Goal: Task Accomplishment & Management: Manage account settings

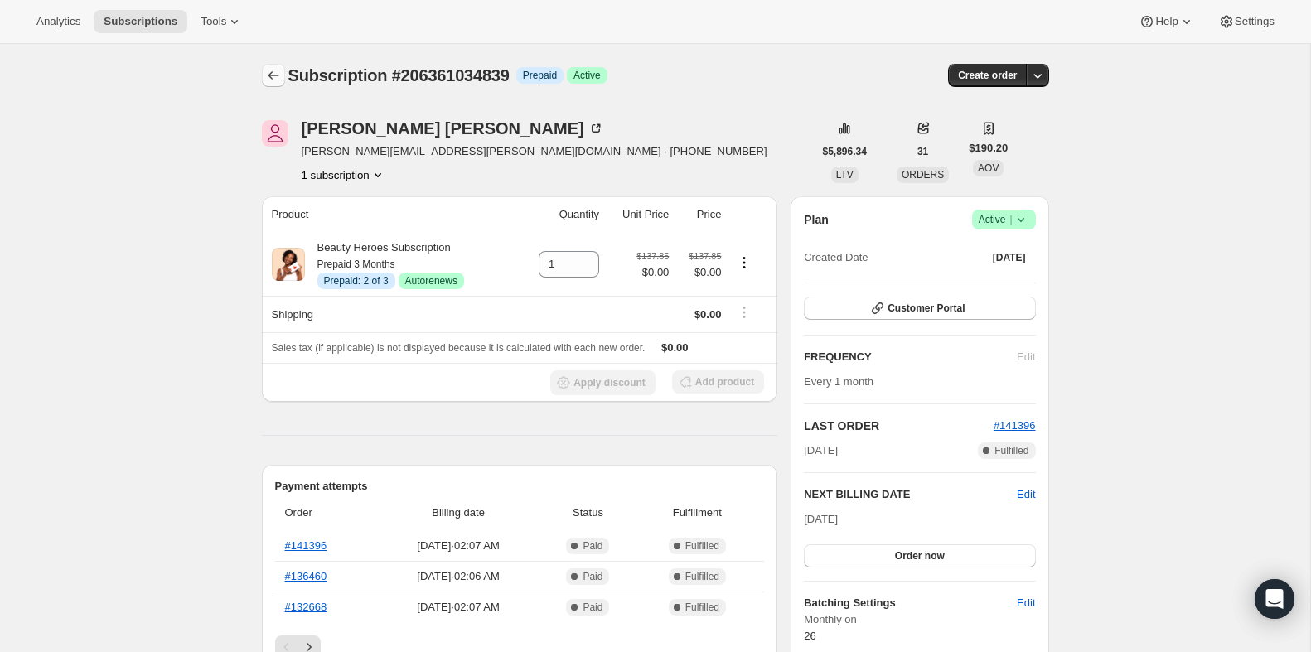
click at [278, 78] on icon "Subscriptions" at bounding box center [273, 75] width 17 height 17
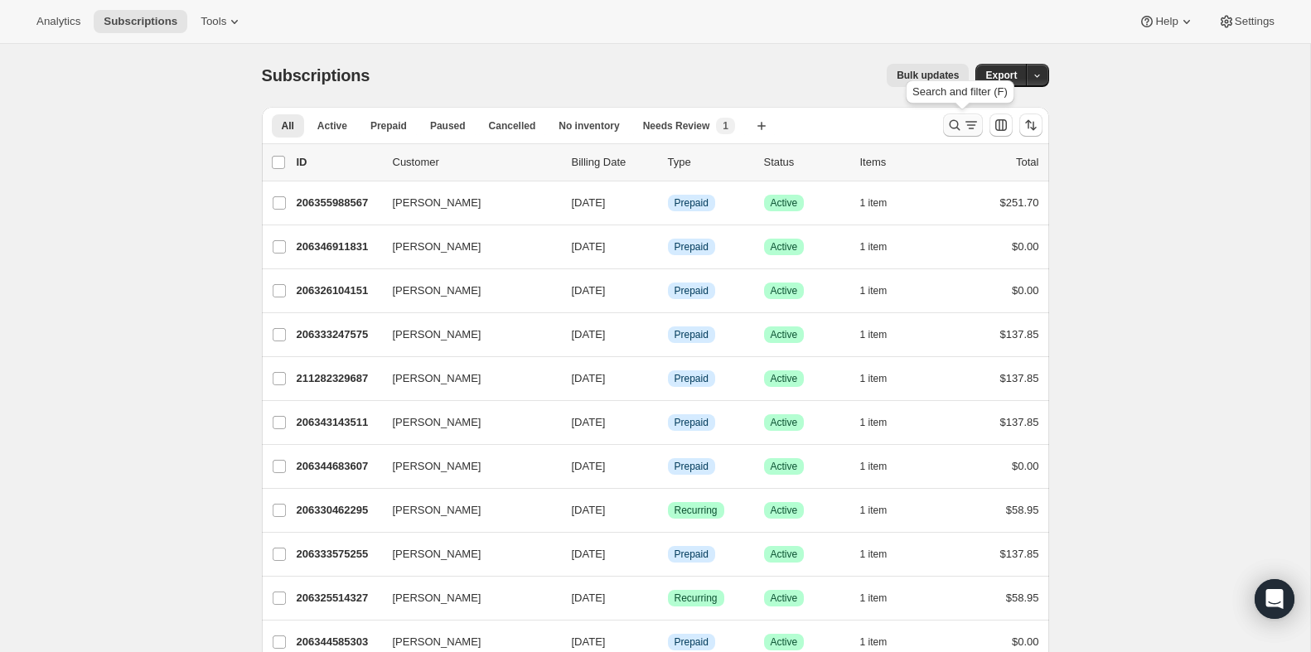
click at [961, 128] on icon "Search and filter results" at bounding box center [955, 125] width 17 height 17
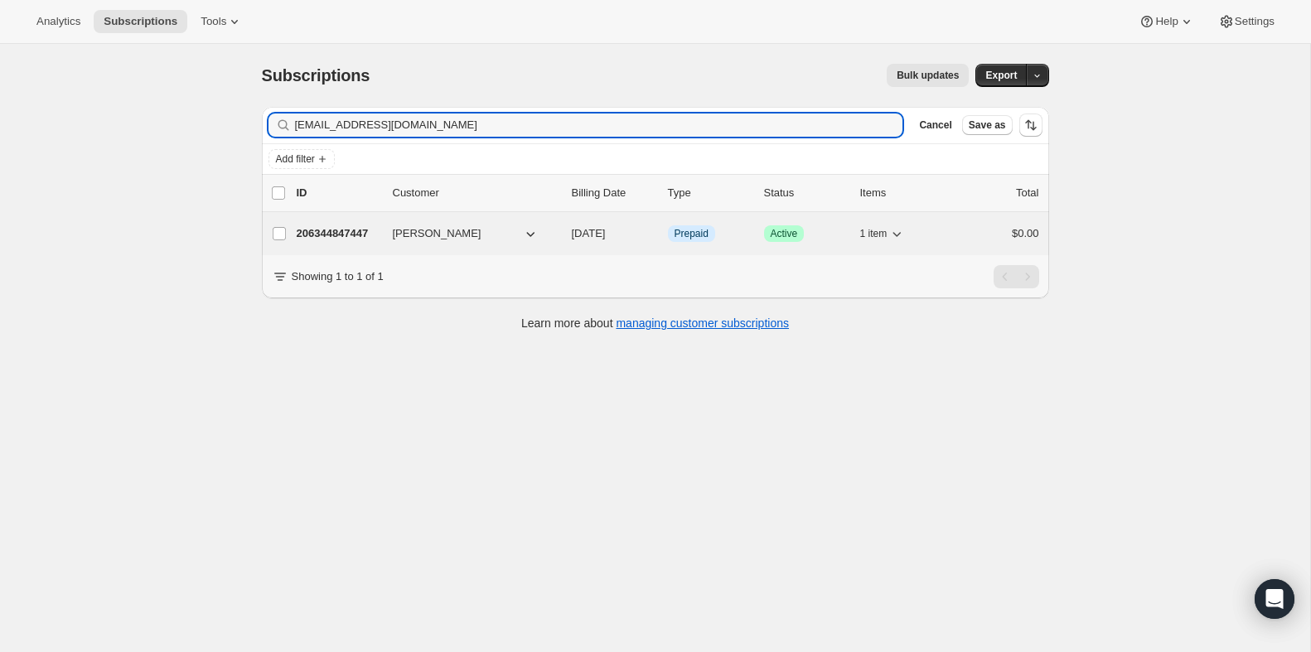
type input "[EMAIL_ADDRESS][DOMAIN_NAME]"
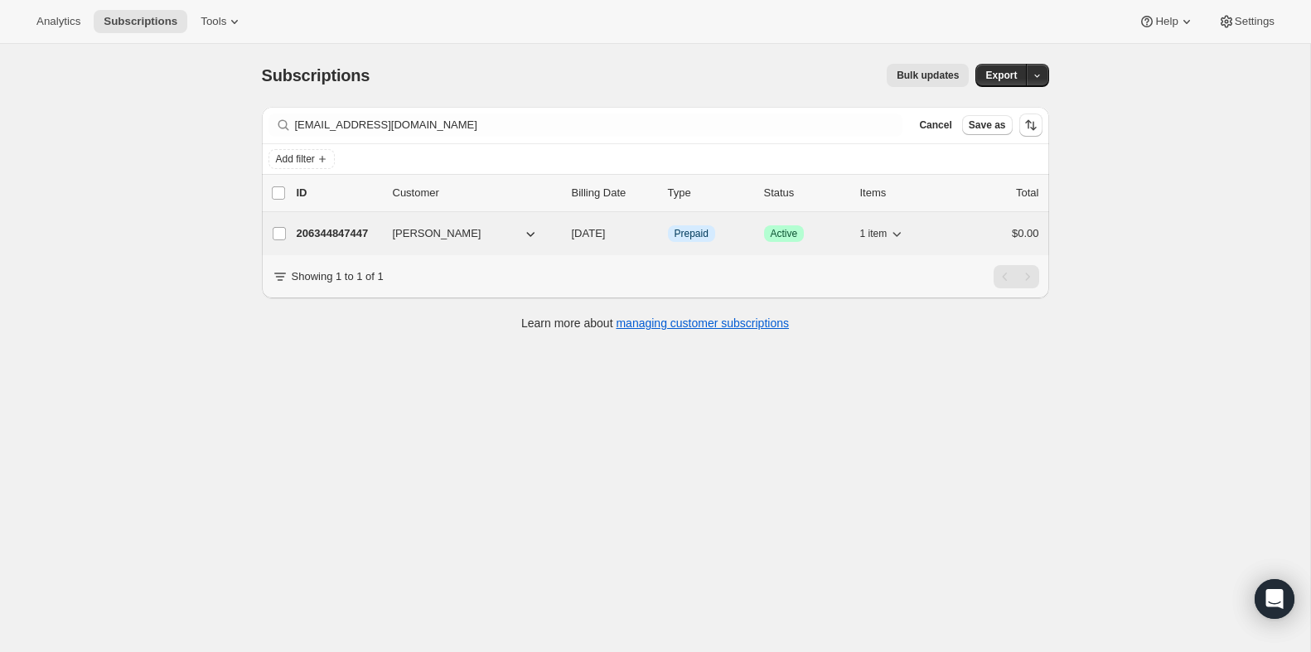
click at [298, 232] on p "206344847447" at bounding box center [338, 233] width 83 height 17
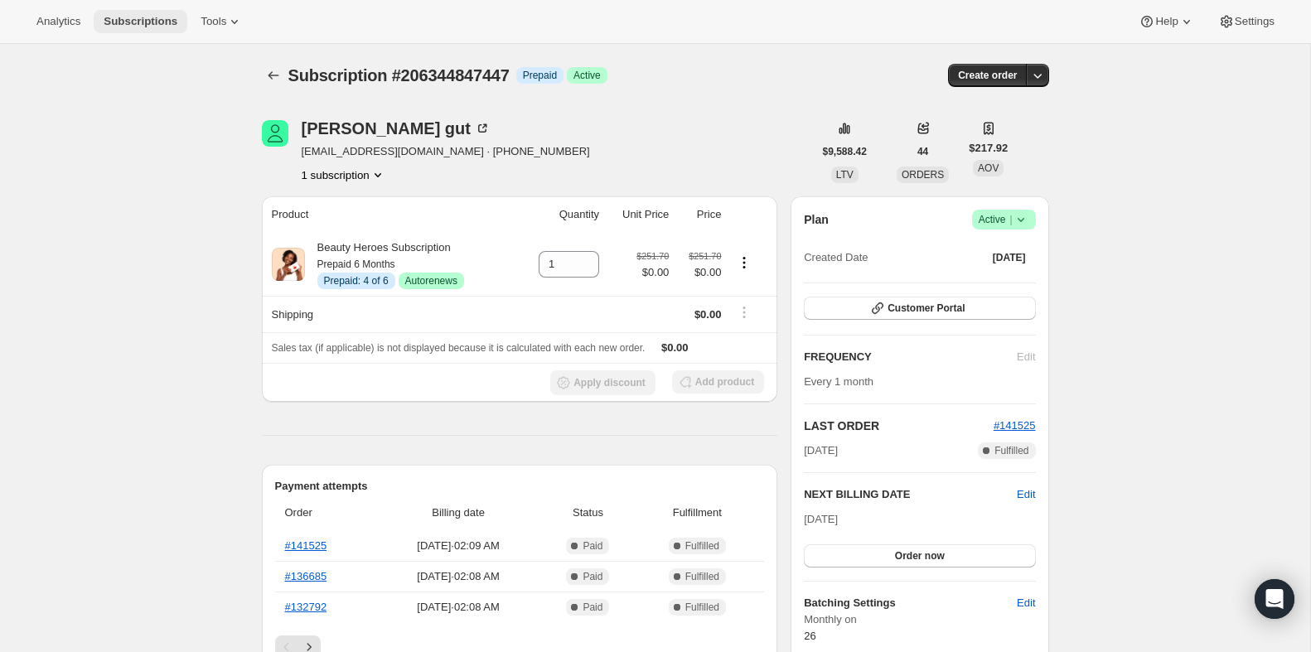
click at [141, 19] on span "Subscriptions" at bounding box center [141, 21] width 74 height 13
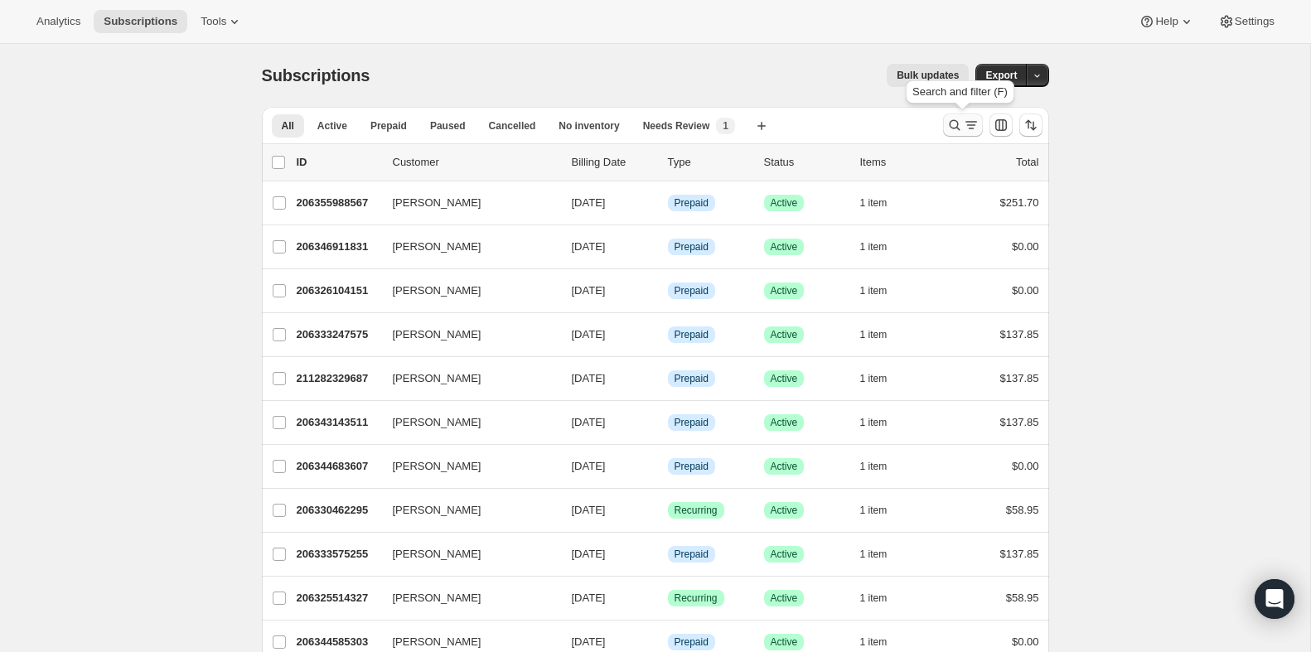
click at [955, 124] on icon "Search and filter results" at bounding box center [955, 125] width 17 height 17
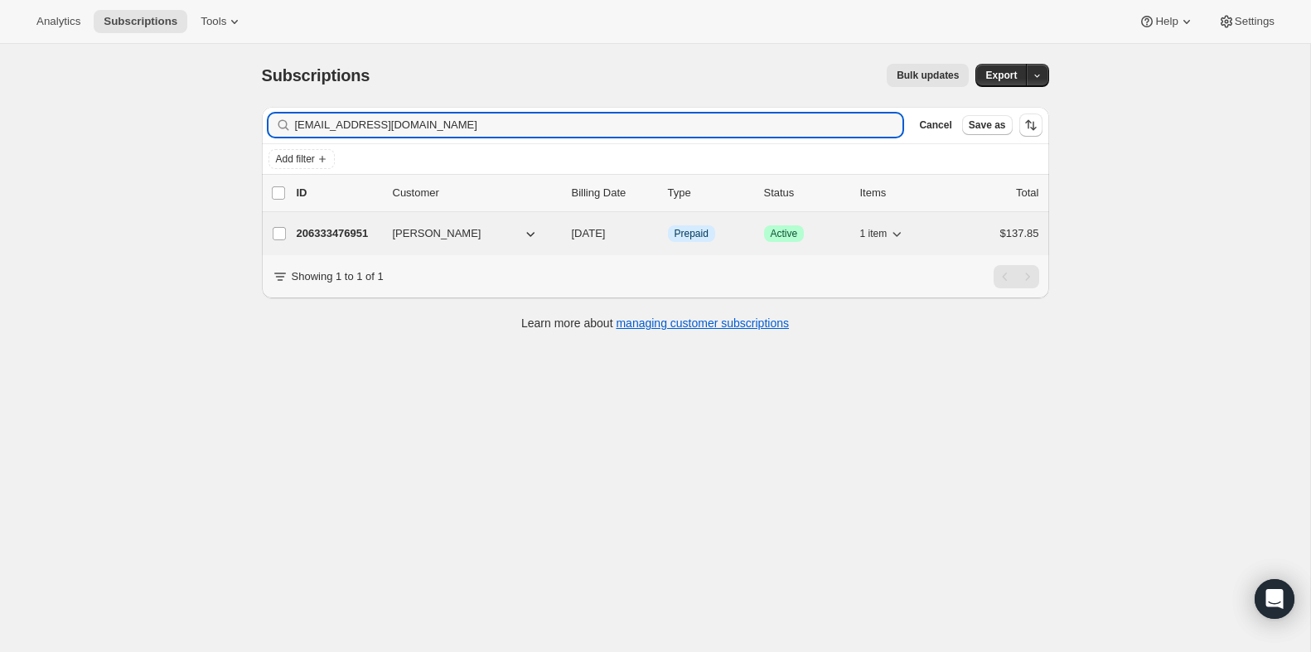
type input "[EMAIL_ADDRESS][DOMAIN_NAME]"
click at [320, 227] on p "206333476951" at bounding box center [338, 233] width 83 height 17
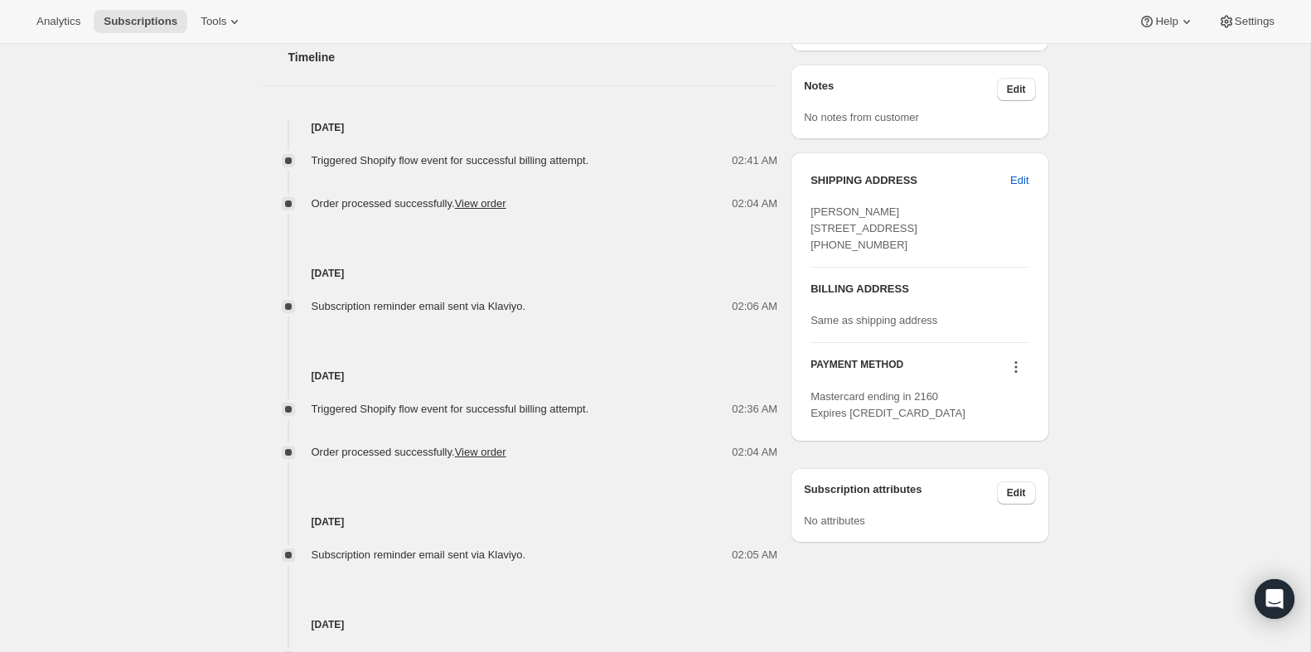
scroll to position [659, 0]
